Goal: Information Seeking & Learning: Learn about a topic

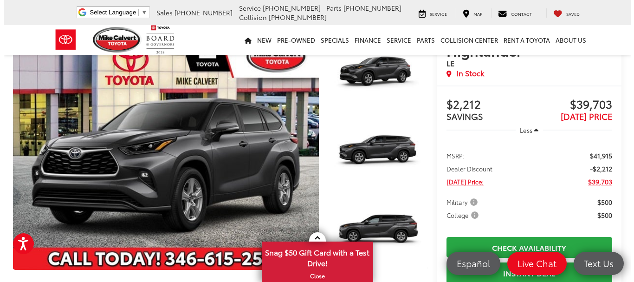
scroll to position [93, 0]
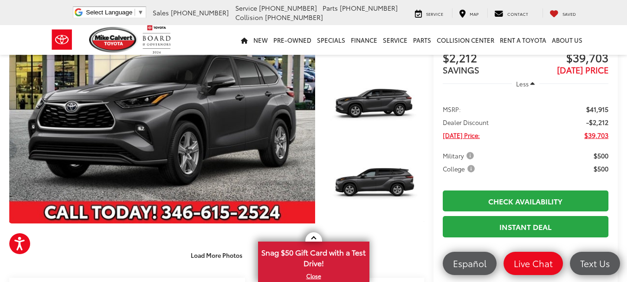
click at [460, 159] on span "Military" at bounding box center [459, 155] width 33 height 9
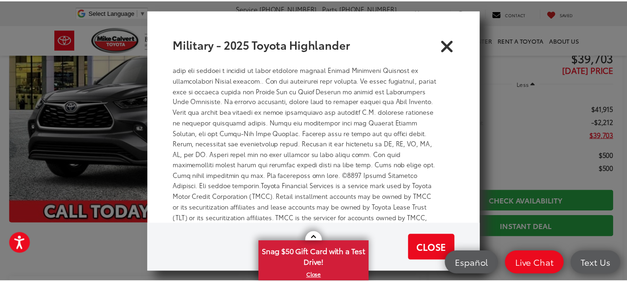
scroll to position [333, 0]
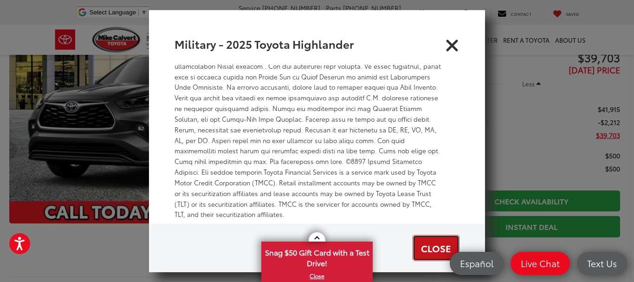
click at [436, 254] on button "Close" at bounding box center [436, 248] width 47 height 26
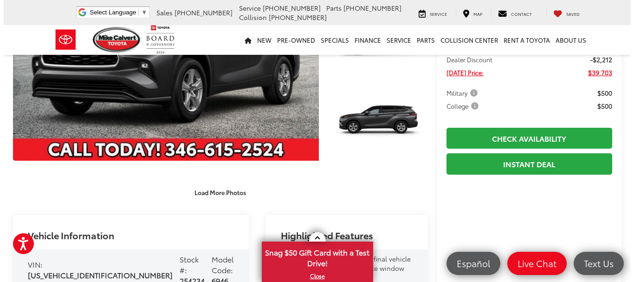
scroll to position [139, 0]
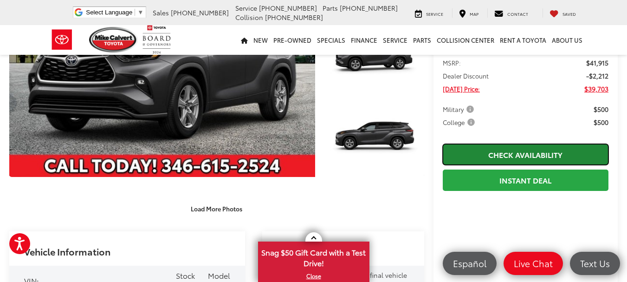
click at [529, 156] on link "Check Availability" at bounding box center [526, 154] width 166 height 21
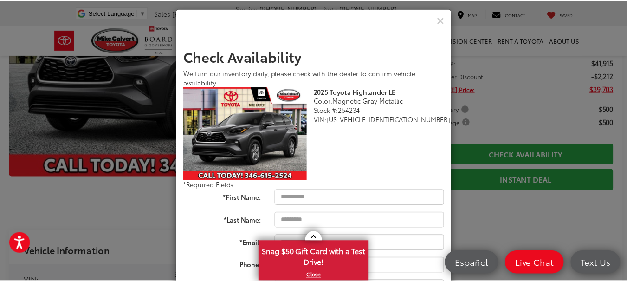
scroll to position [0, 0]
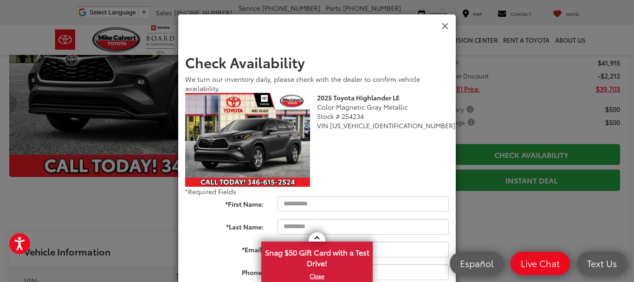
click at [441, 22] on icon "Close" at bounding box center [444, 26] width 7 height 10
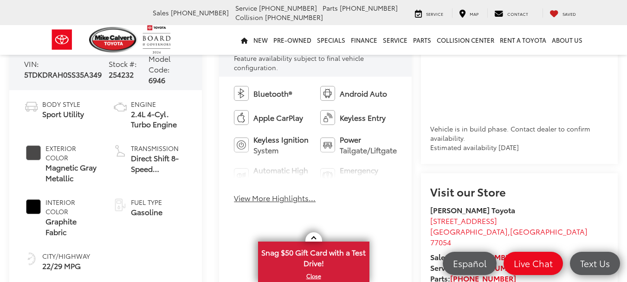
scroll to position [371, 0]
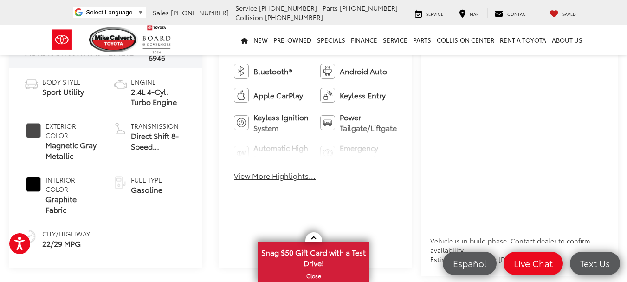
click at [302, 174] on button "View More Highlights..." at bounding box center [275, 175] width 82 height 11
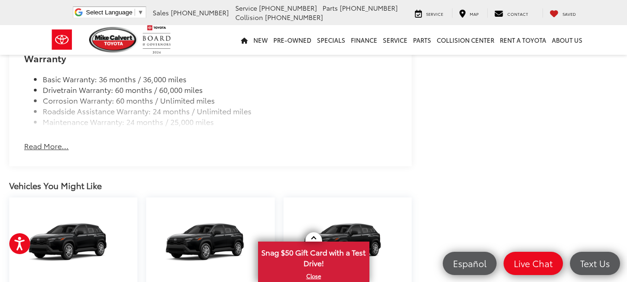
scroll to position [1160, 0]
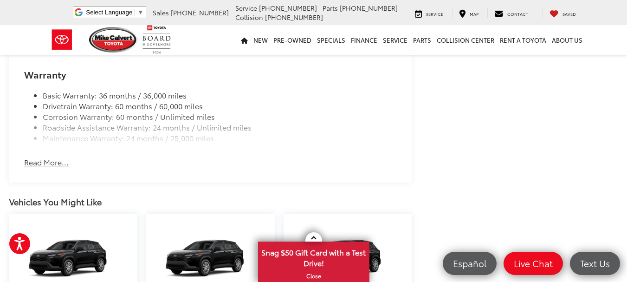
click at [61, 161] on button "Read More..." at bounding box center [46, 162] width 45 height 11
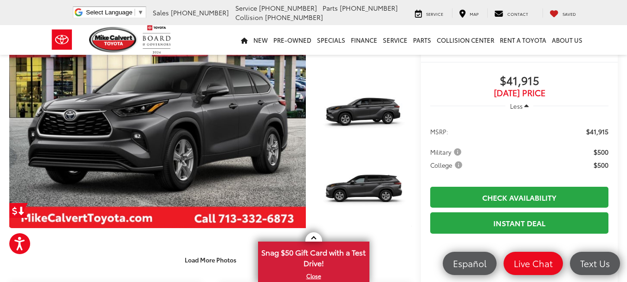
scroll to position [93, 0]
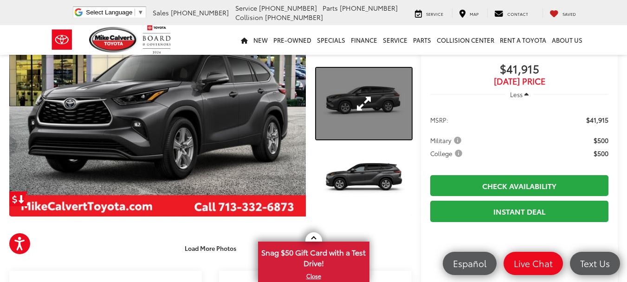
click at [378, 112] on link "Expand Photo 2" at bounding box center [364, 104] width 96 height 72
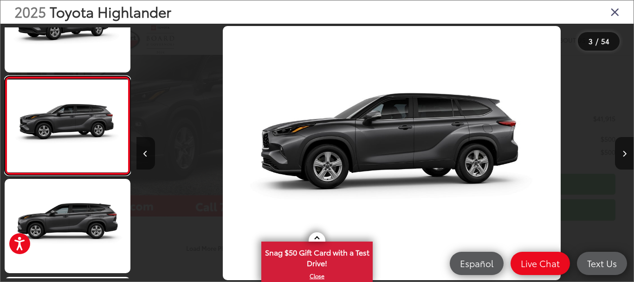
scroll to position [0, 994]
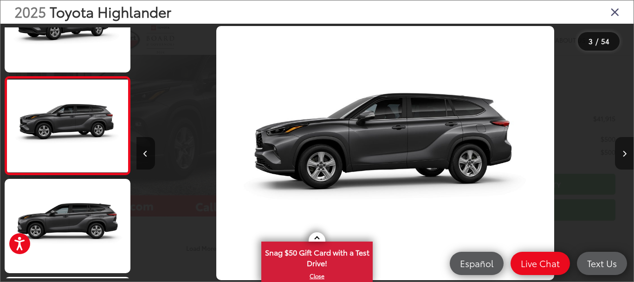
click at [626, 151] on icon "Next image" at bounding box center [624, 153] width 4 height 6
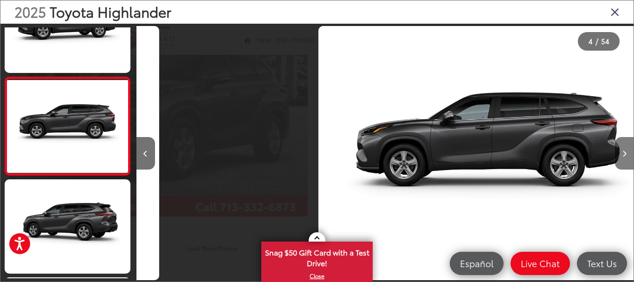
scroll to position [245, 0]
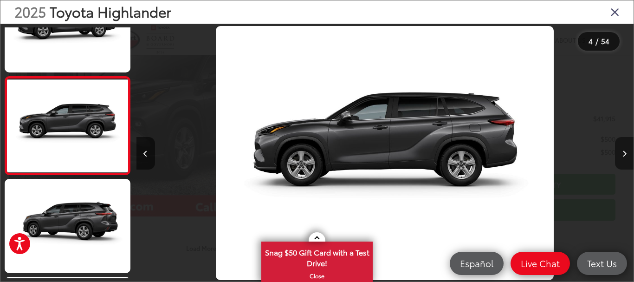
click at [626, 151] on icon "Next image" at bounding box center [624, 153] width 4 height 6
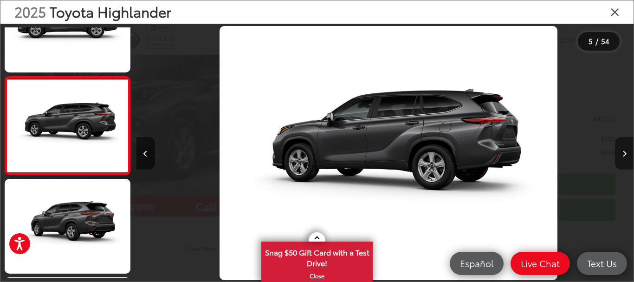
scroll to position [0, 1988]
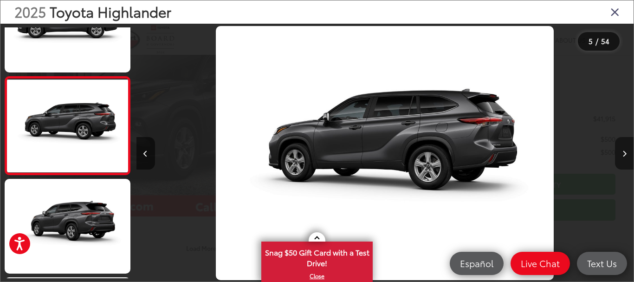
click at [626, 151] on icon "Next image" at bounding box center [624, 153] width 4 height 6
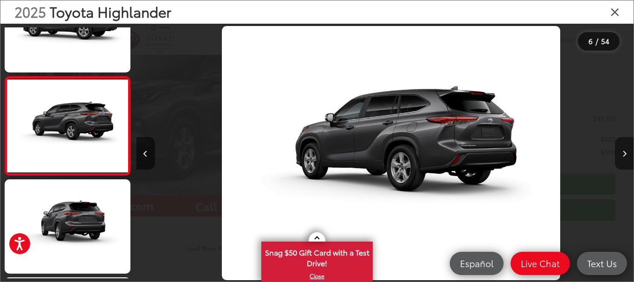
scroll to position [0, 2485]
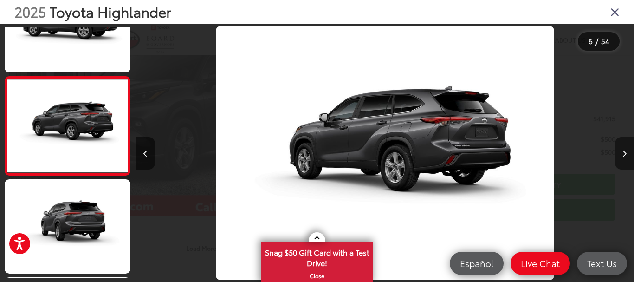
click at [626, 151] on icon "Next image" at bounding box center [624, 153] width 4 height 6
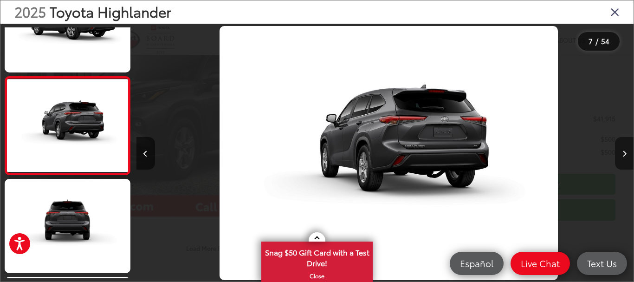
scroll to position [0, 2982]
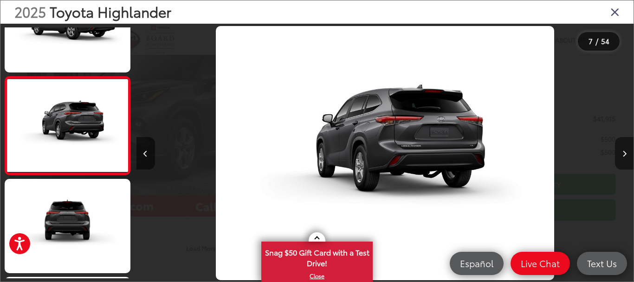
click at [626, 151] on icon "Next image" at bounding box center [624, 153] width 4 height 6
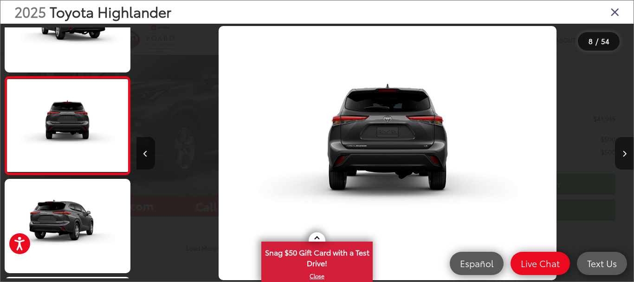
scroll to position [0, 0]
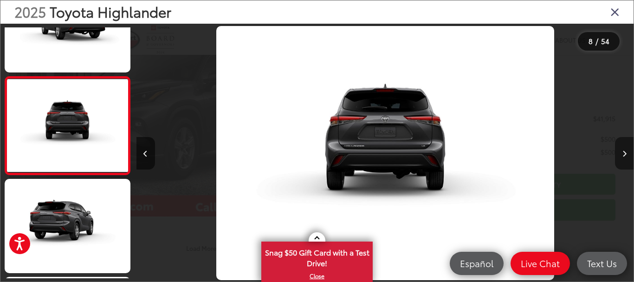
click at [626, 151] on icon "Next image" at bounding box center [624, 153] width 4 height 6
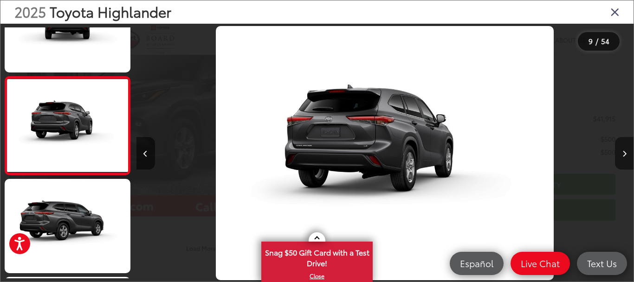
click at [626, 151] on icon "Next image" at bounding box center [624, 153] width 4 height 6
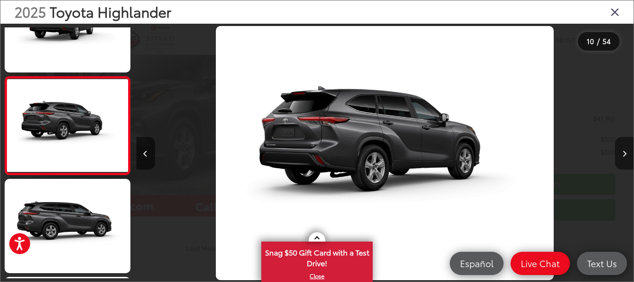
click at [626, 151] on icon "Next image" at bounding box center [624, 153] width 4 height 6
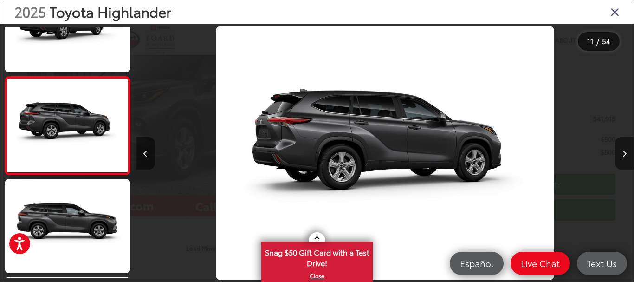
click at [626, 151] on icon "Next image" at bounding box center [624, 153] width 4 height 6
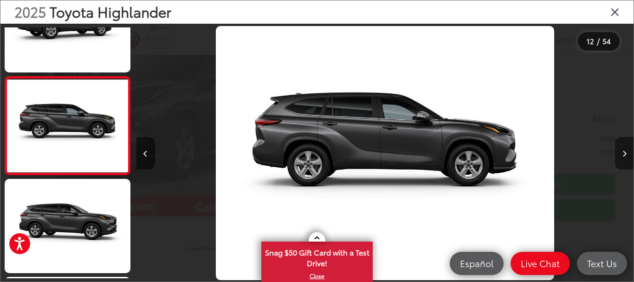
click at [626, 151] on icon "Next image" at bounding box center [624, 153] width 4 height 6
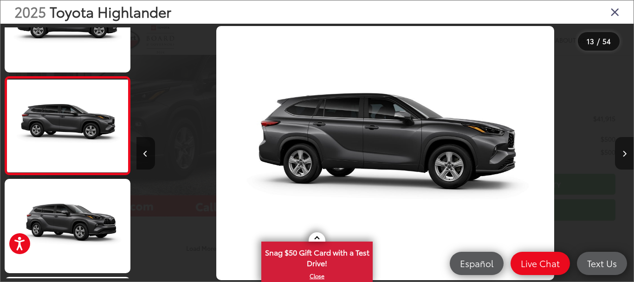
click at [626, 151] on icon "Next image" at bounding box center [624, 153] width 4 height 6
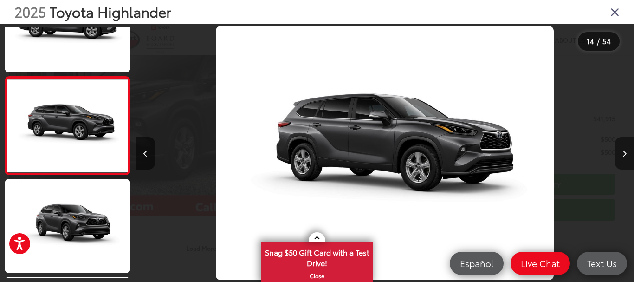
click at [626, 151] on icon "Next image" at bounding box center [624, 153] width 4 height 6
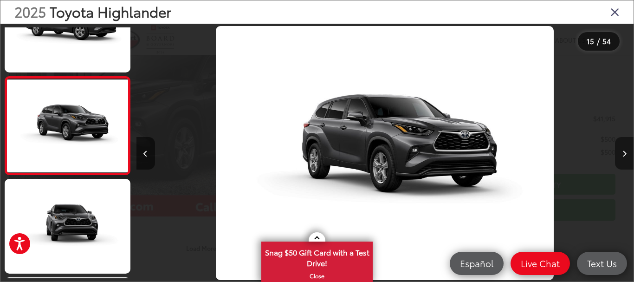
click at [626, 151] on icon "Next image" at bounding box center [624, 153] width 4 height 6
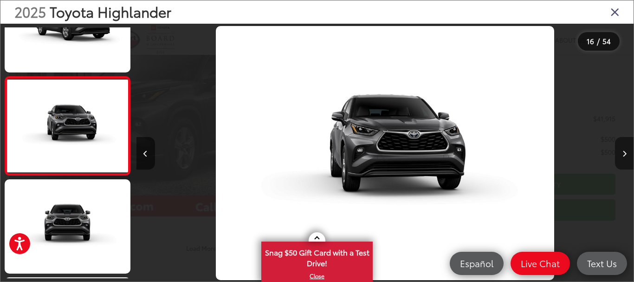
click at [626, 151] on icon "Next image" at bounding box center [624, 153] width 4 height 6
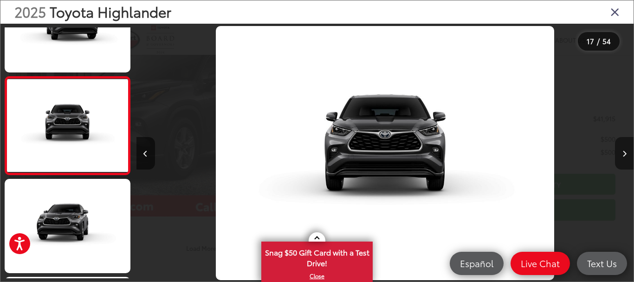
click at [626, 151] on icon "Next image" at bounding box center [624, 153] width 4 height 6
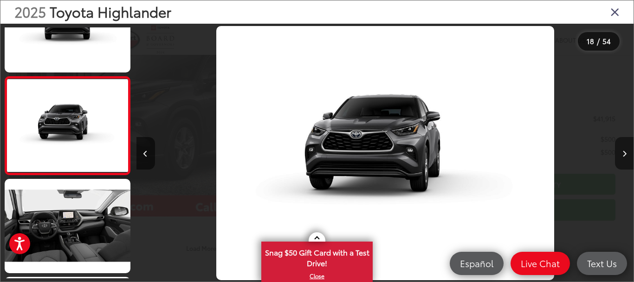
click at [626, 151] on icon "Next image" at bounding box center [624, 153] width 4 height 6
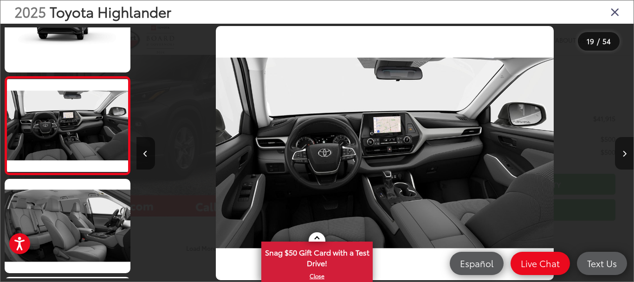
click at [626, 151] on icon "Next image" at bounding box center [624, 153] width 4 height 6
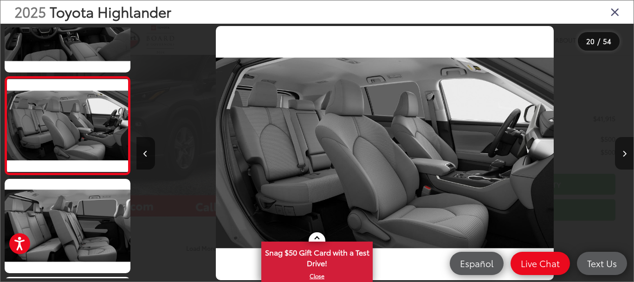
click at [626, 151] on icon "Next image" at bounding box center [624, 153] width 4 height 6
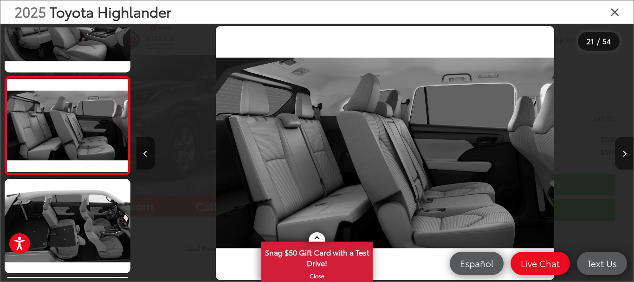
click at [626, 151] on icon "Next image" at bounding box center [624, 153] width 4 height 6
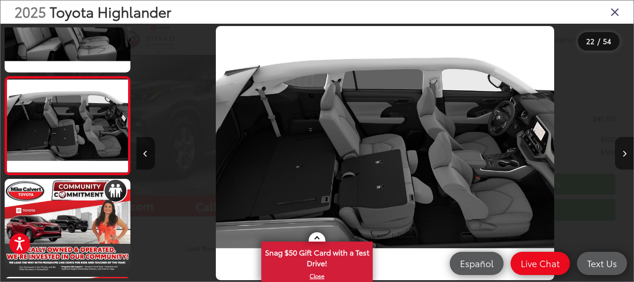
click at [626, 151] on icon "Next image" at bounding box center [624, 153] width 4 height 6
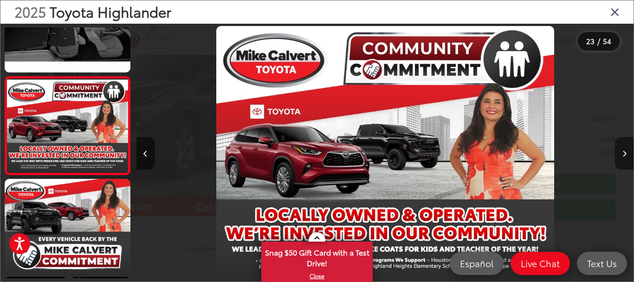
click at [626, 151] on icon "Next image" at bounding box center [624, 153] width 4 height 6
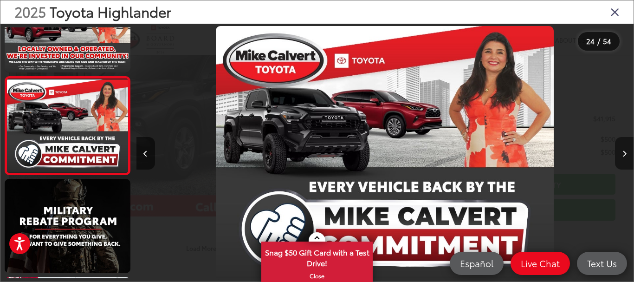
click at [626, 151] on icon "Next image" at bounding box center [624, 153] width 4 height 6
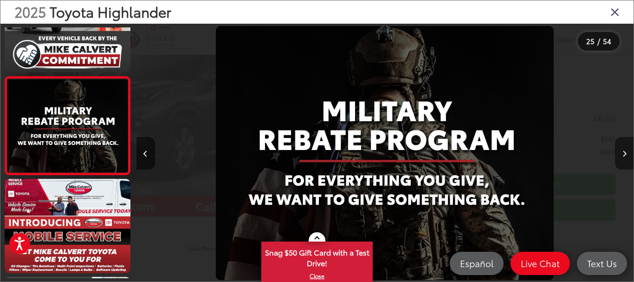
click at [626, 151] on icon "Next image" at bounding box center [624, 153] width 4 height 6
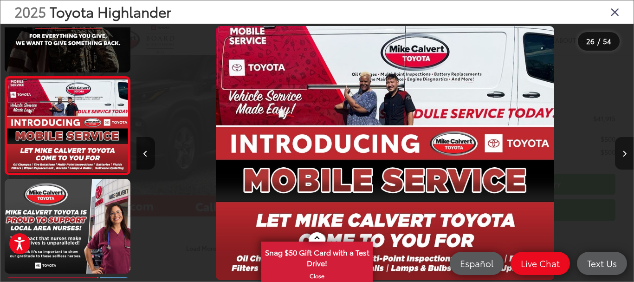
click at [626, 151] on icon "Next image" at bounding box center [624, 153] width 4 height 6
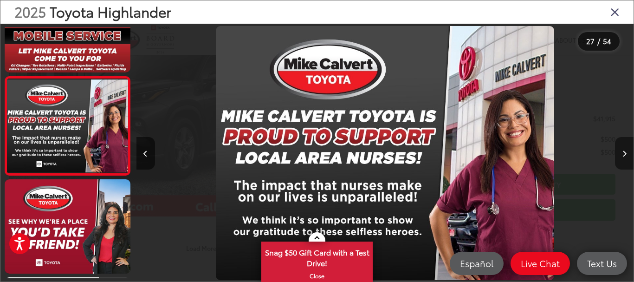
click at [626, 151] on icon "Next image" at bounding box center [624, 153] width 4 height 6
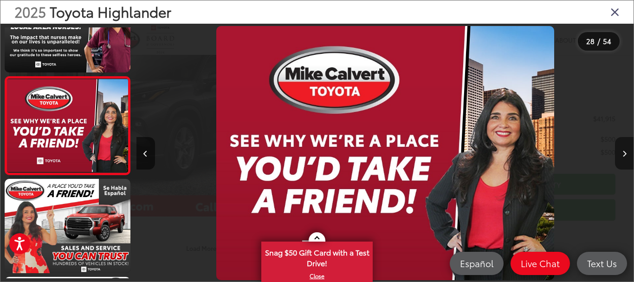
click at [626, 151] on icon "Next image" at bounding box center [624, 153] width 4 height 6
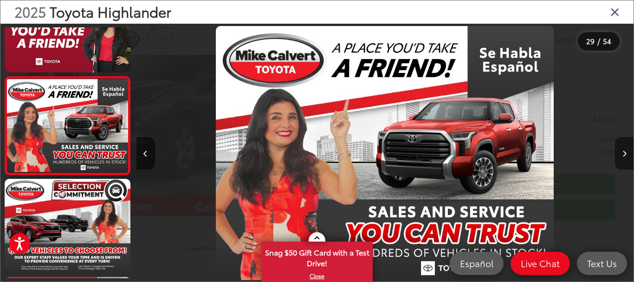
click at [626, 151] on icon "Next image" at bounding box center [624, 153] width 4 height 6
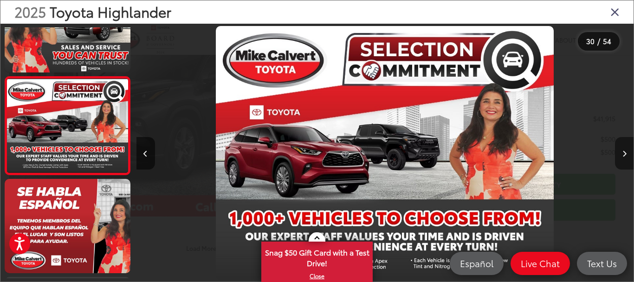
click at [626, 151] on icon "Next image" at bounding box center [624, 153] width 4 height 6
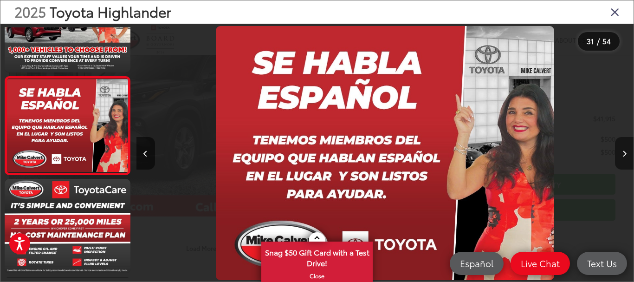
click at [626, 151] on icon "Next image" at bounding box center [624, 153] width 4 height 6
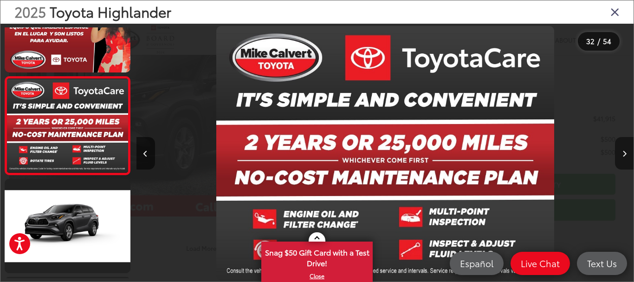
click at [626, 151] on icon "Next image" at bounding box center [624, 153] width 4 height 6
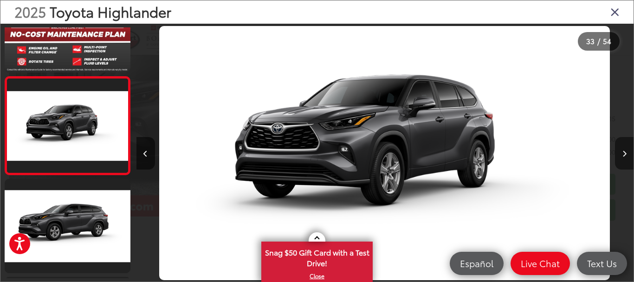
click at [626, 151] on icon "Next image" at bounding box center [624, 153] width 4 height 6
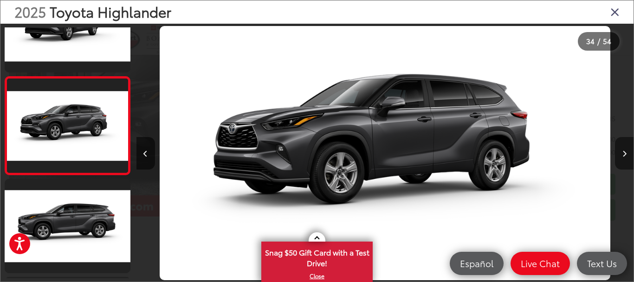
click at [626, 151] on icon "Next image" at bounding box center [624, 153] width 4 height 6
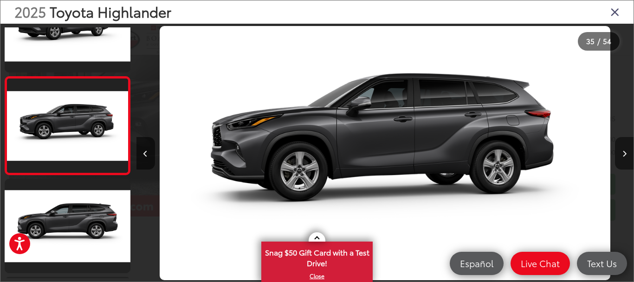
click at [626, 151] on icon "Next image" at bounding box center [624, 153] width 4 height 6
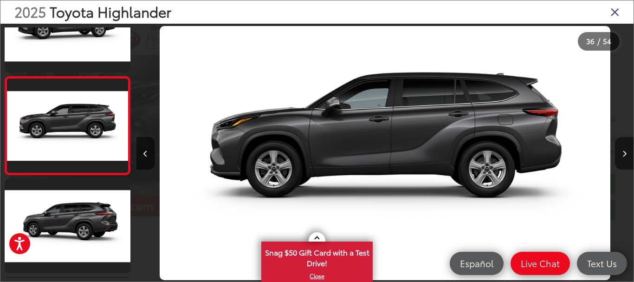
click at [626, 151] on icon "Next image" at bounding box center [624, 153] width 4 height 6
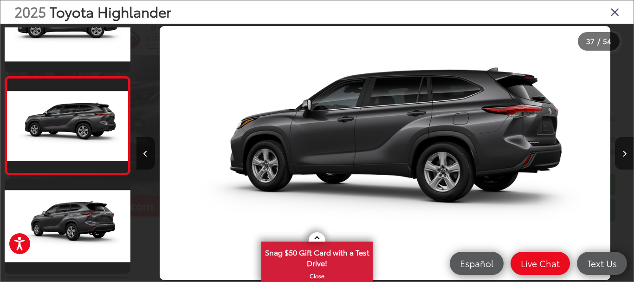
click at [626, 151] on icon "Next image" at bounding box center [624, 153] width 4 height 6
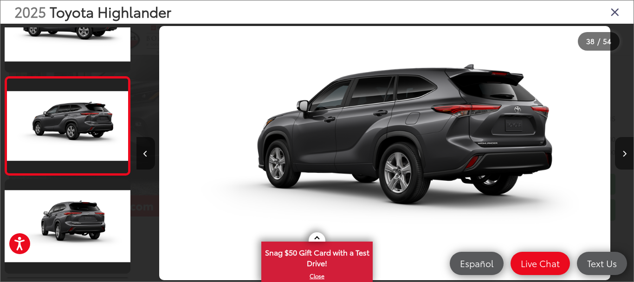
click at [626, 151] on icon "Next image" at bounding box center [624, 153] width 4 height 6
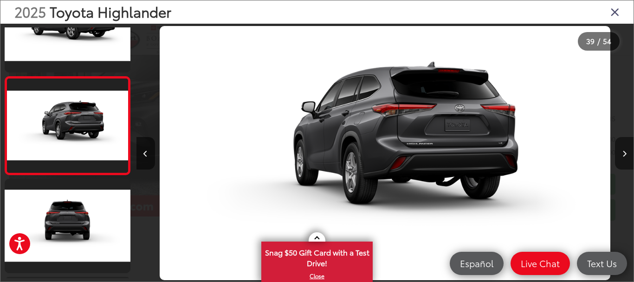
click at [626, 151] on icon "Next image" at bounding box center [624, 153] width 4 height 6
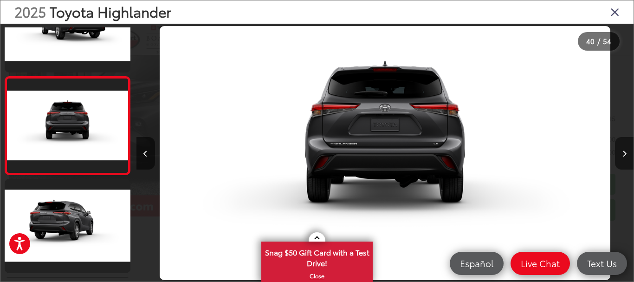
click at [626, 151] on icon "Next image" at bounding box center [624, 153] width 4 height 6
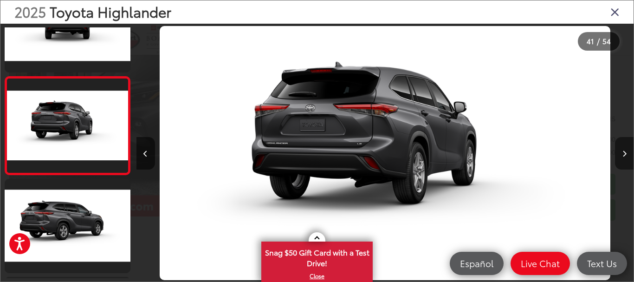
click at [626, 151] on icon "Next image" at bounding box center [624, 153] width 4 height 6
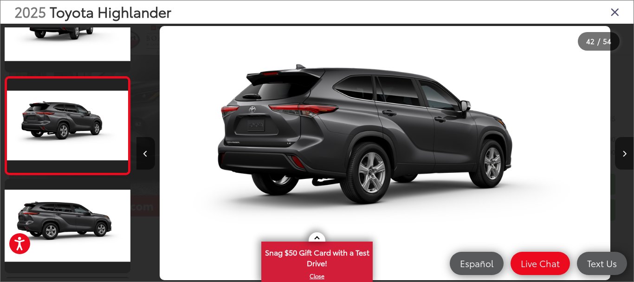
click at [626, 151] on icon "Next image" at bounding box center [624, 153] width 4 height 6
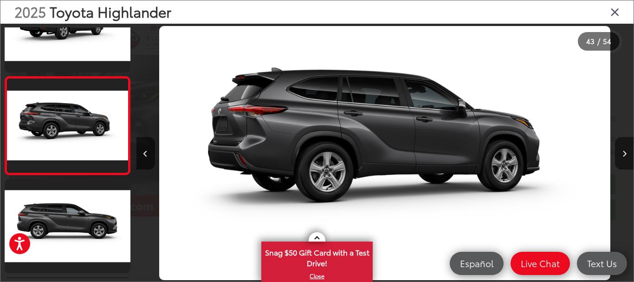
click at [626, 151] on icon "Next image" at bounding box center [624, 153] width 4 height 6
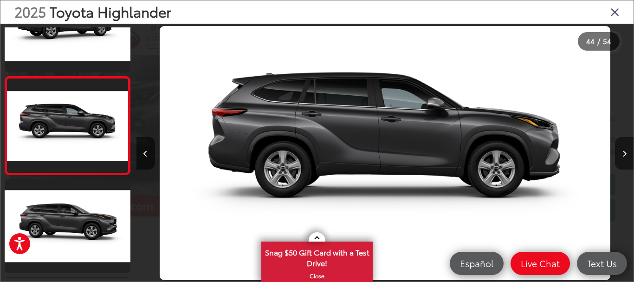
click at [626, 151] on icon "Next image" at bounding box center [624, 153] width 4 height 6
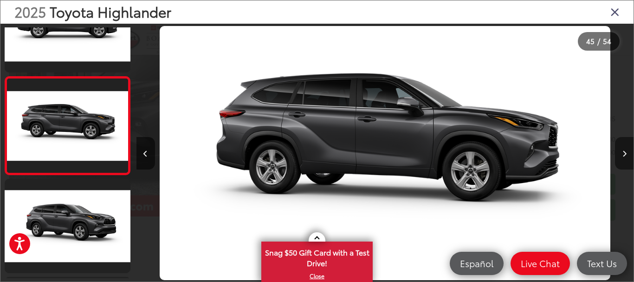
click at [626, 151] on icon "Next image" at bounding box center [624, 153] width 4 height 6
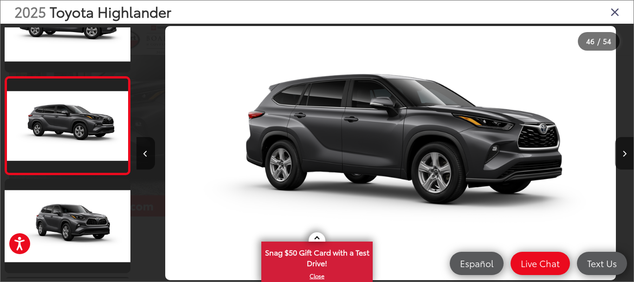
click at [626, 151] on icon "Next image" at bounding box center [624, 153] width 4 height 6
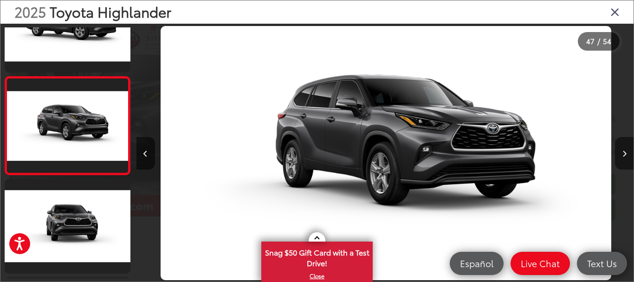
click at [626, 151] on icon "Next image" at bounding box center [624, 153] width 4 height 6
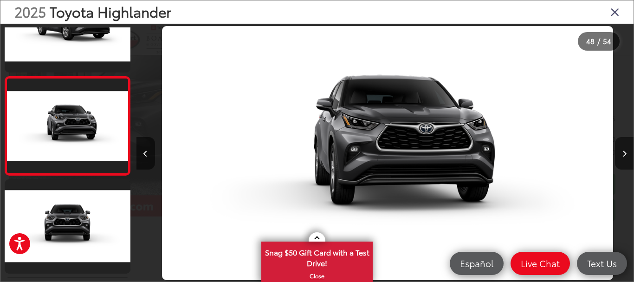
click at [626, 151] on icon "Next image" at bounding box center [624, 153] width 4 height 6
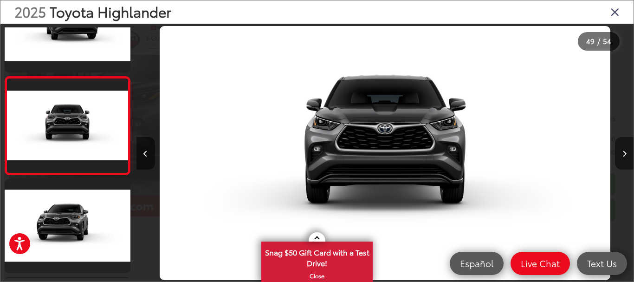
click at [626, 151] on icon "Next image" at bounding box center [624, 153] width 4 height 6
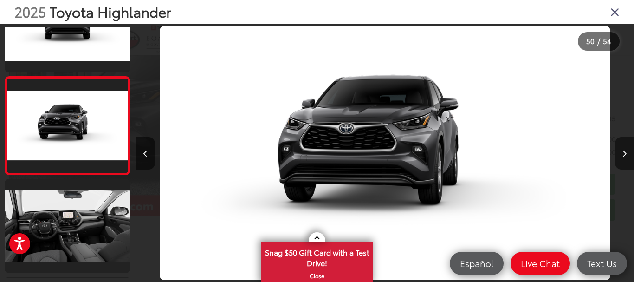
click at [626, 151] on icon "Next image" at bounding box center [624, 153] width 4 height 6
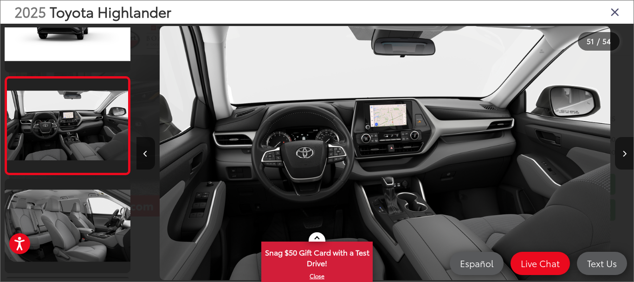
click at [626, 151] on icon "Next image" at bounding box center [624, 153] width 4 height 6
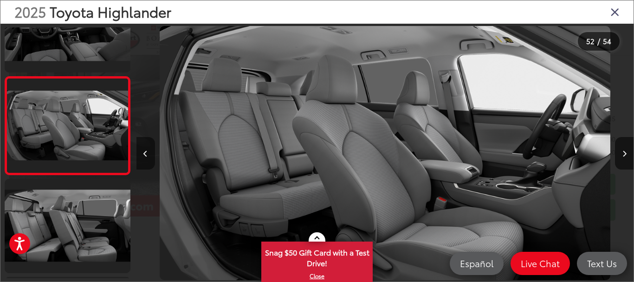
click at [152, 156] on button "Previous image" at bounding box center [145, 153] width 19 height 32
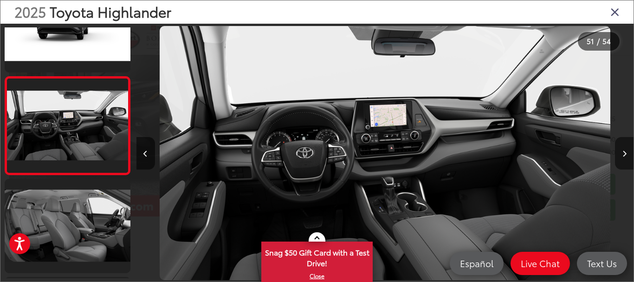
click at [626, 155] on button "Next image" at bounding box center [624, 153] width 19 height 32
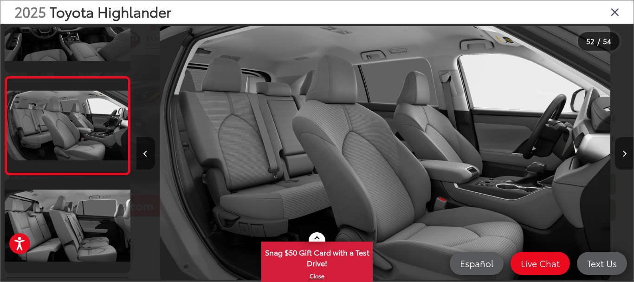
click at [626, 155] on button "Next image" at bounding box center [624, 153] width 19 height 32
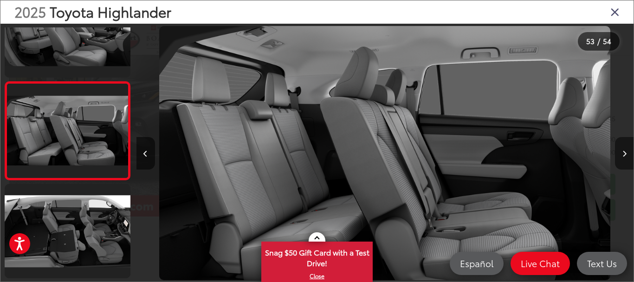
click at [626, 155] on button "Next image" at bounding box center [624, 153] width 19 height 32
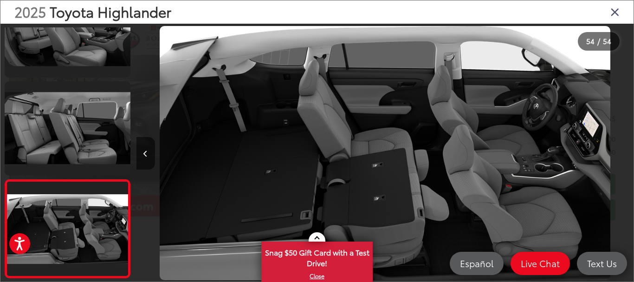
click at [626, 155] on div at bounding box center [571, 153] width 124 height 258
click at [616, 10] on icon "Close gallery" at bounding box center [614, 12] width 9 height 12
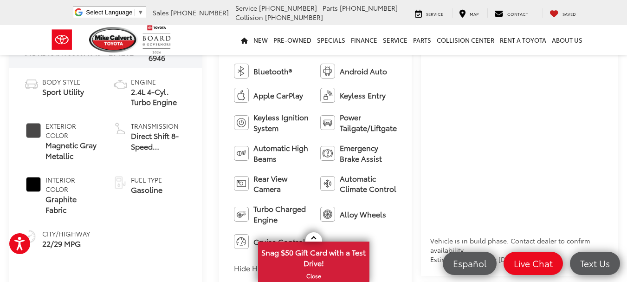
click at [35, 186] on span "#000000" at bounding box center [33, 184] width 15 height 15
click at [58, 184] on span "Interior Color" at bounding box center [71, 184] width 53 height 19
click at [63, 148] on span "Magnetic Gray Metallic" at bounding box center [71, 150] width 53 height 21
click at [38, 133] on span "#494848" at bounding box center [33, 130] width 15 height 15
click at [63, 134] on span "Exterior Color" at bounding box center [71, 130] width 53 height 19
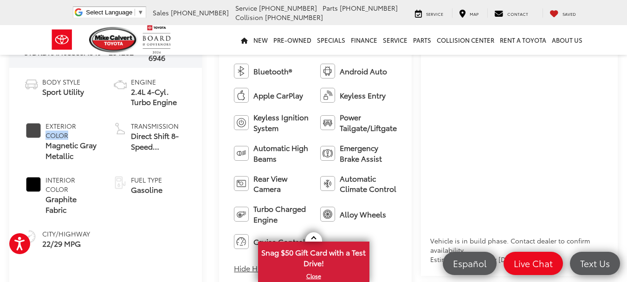
click at [63, 134] on span "Exterior Color" at bounding box center [71, 130] width 53 height 19
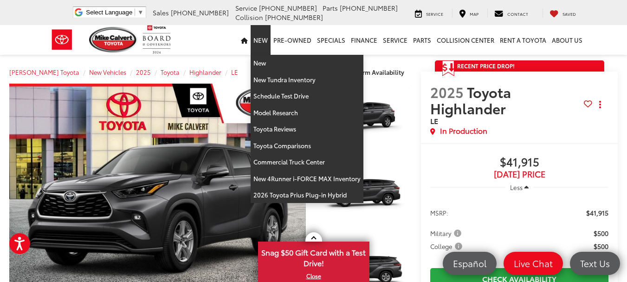
click at [265, 33] on link "New" at bounding box center [261, 40] width 20 height 30
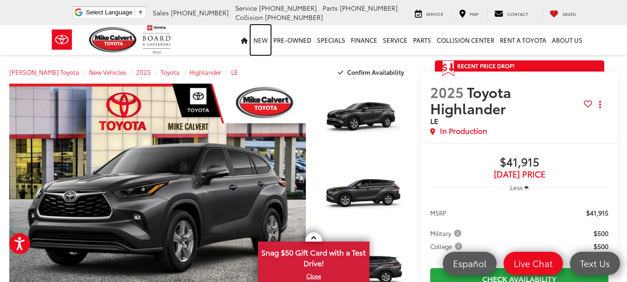
click at [263, 43] on link "New" at bounding box center [261, 40] width 20 height 30
click at [97, 71] on span "New Vehicles" at bounding box center [107, 72] width 37 height 8
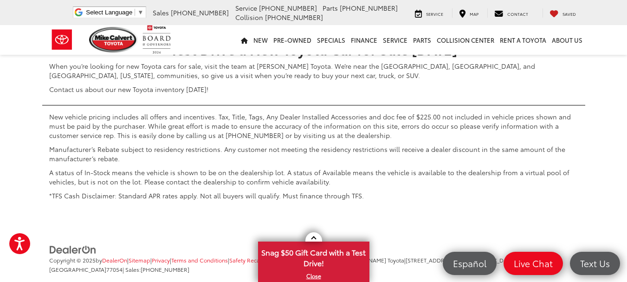
scroll to position [4641, 0]
